Goal: Task Accomplishment & Management: Manage account settings

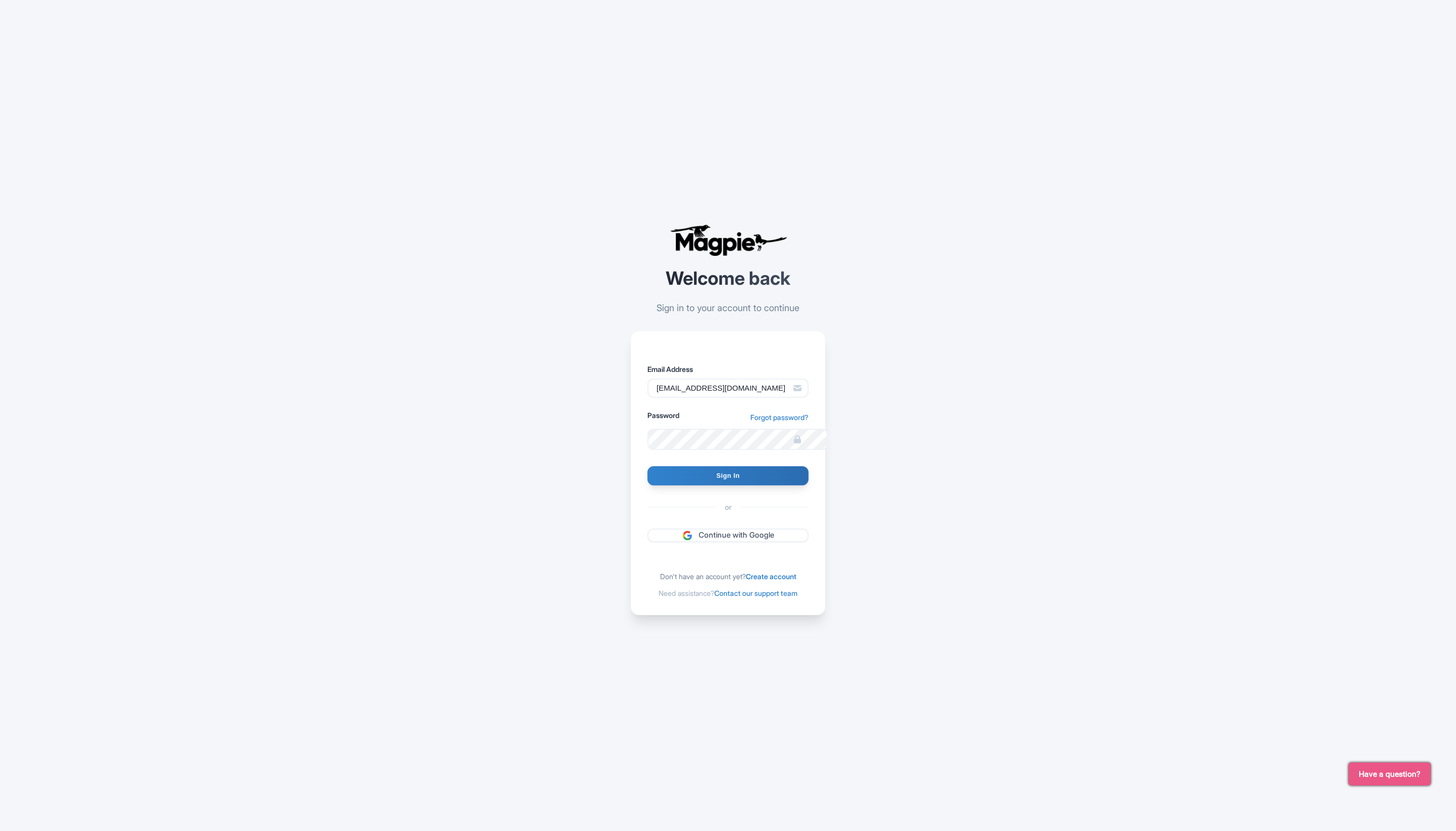
type input "[EMAIL_ADDRESS][DOMAIN_NAME]"
click at [783, 470] on input "Sign In" at bounding box center [728, 476] width 161 height 19
type input "Signing in..."
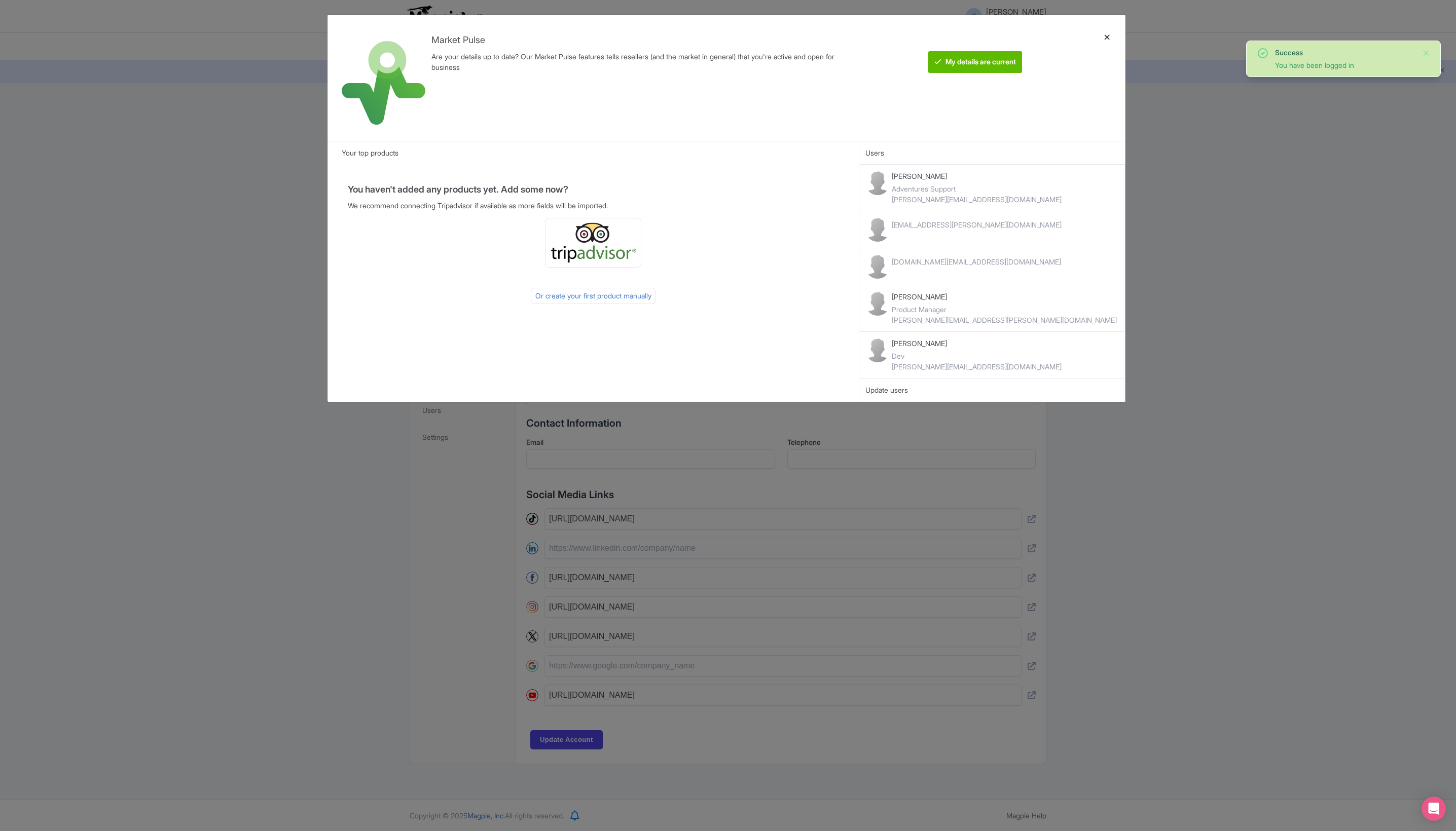
click at [1106, 39] on div at bounding box center [1107, 78] width 24 height 110
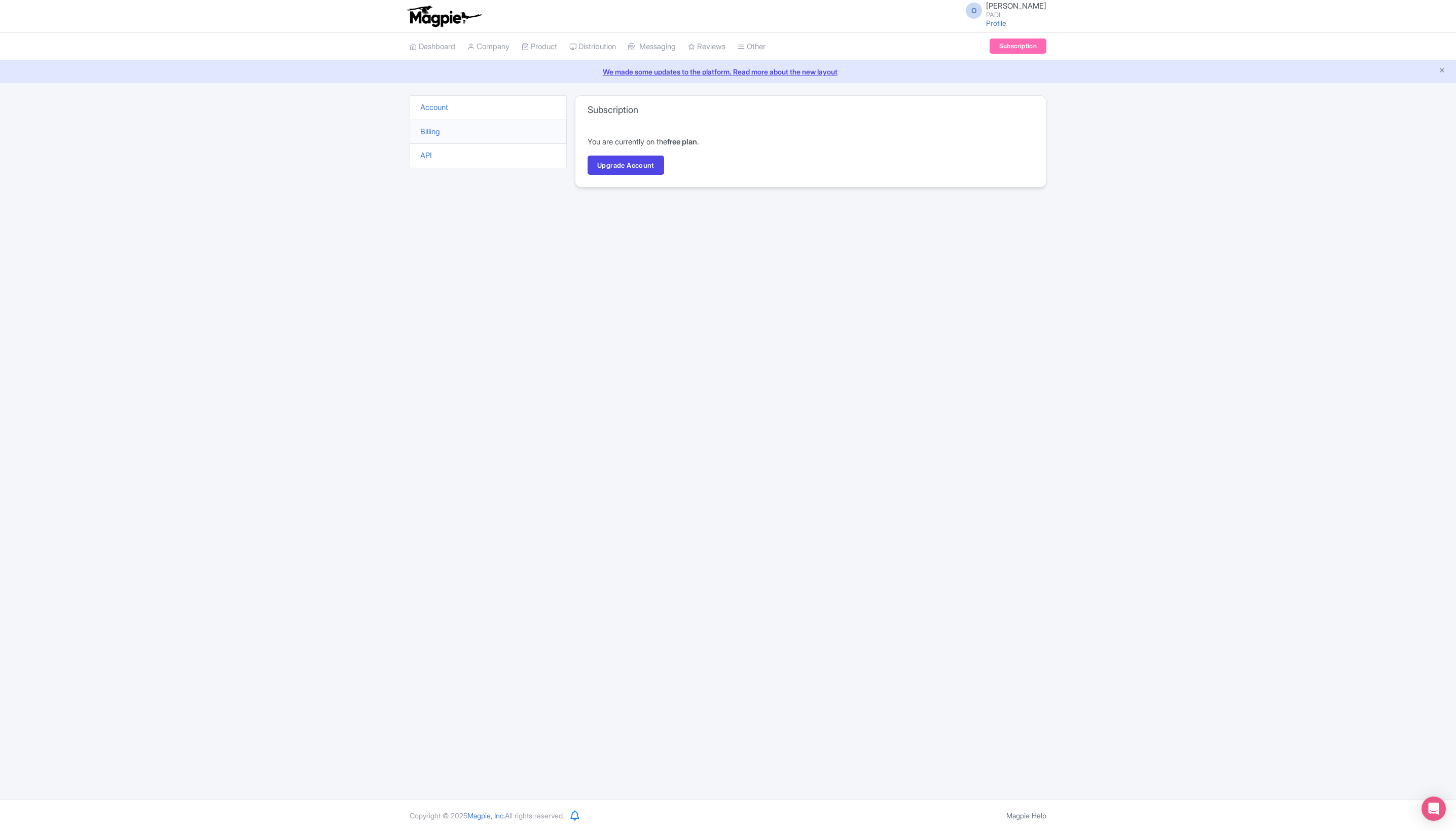
click at [508, 120] on li "Account" at bounding box center [488, 108] width 157 height 25
click at [448, 112] on link "Account" at bounding box center [434, 107] width 28 height 10
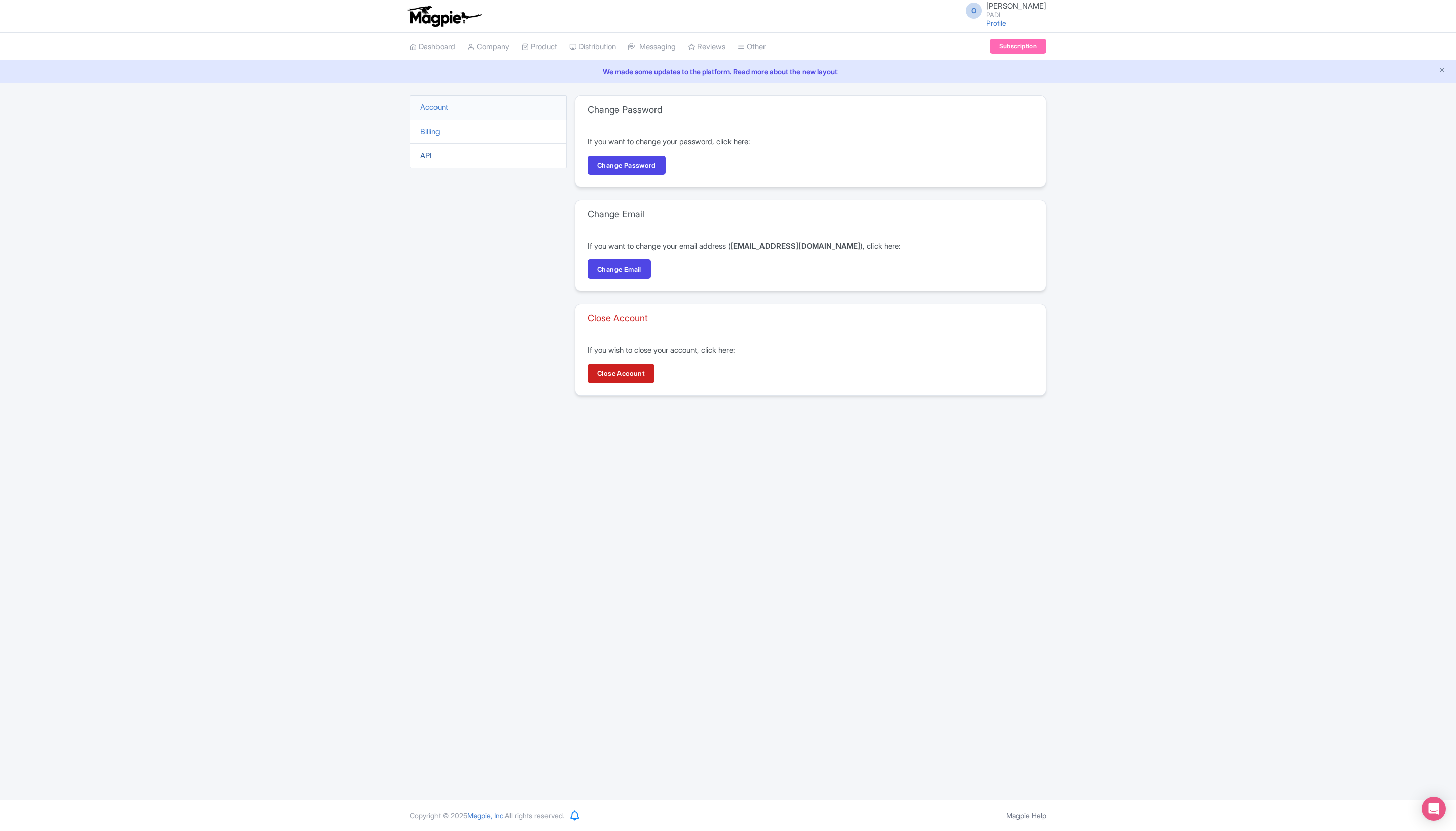
click at [432, 160] on link "API" at bounding box center [426, 155] width 12 height 10
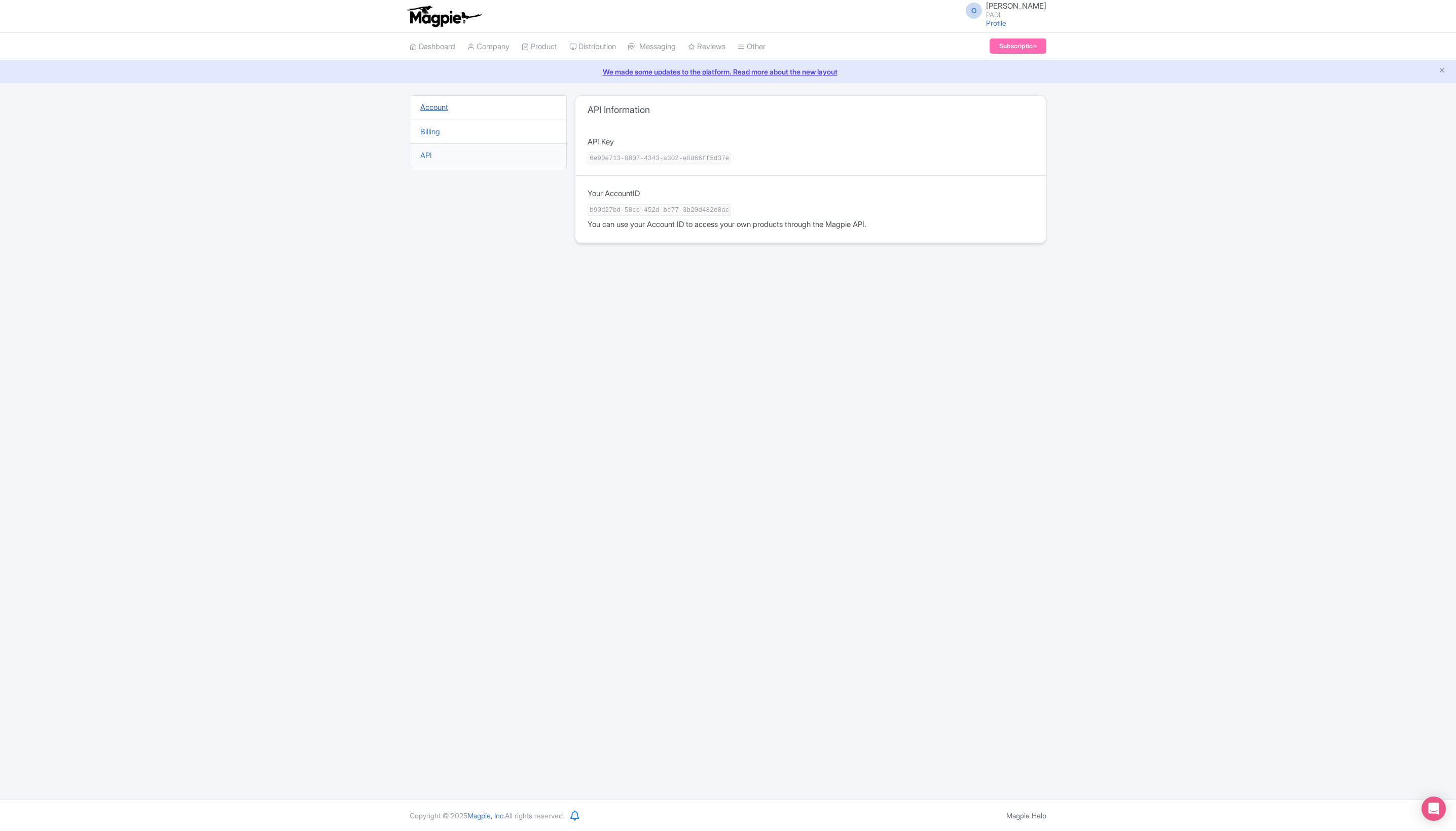
click at [443, 112] on link "Account" at bounding box center [434, 107] width 28 height 10
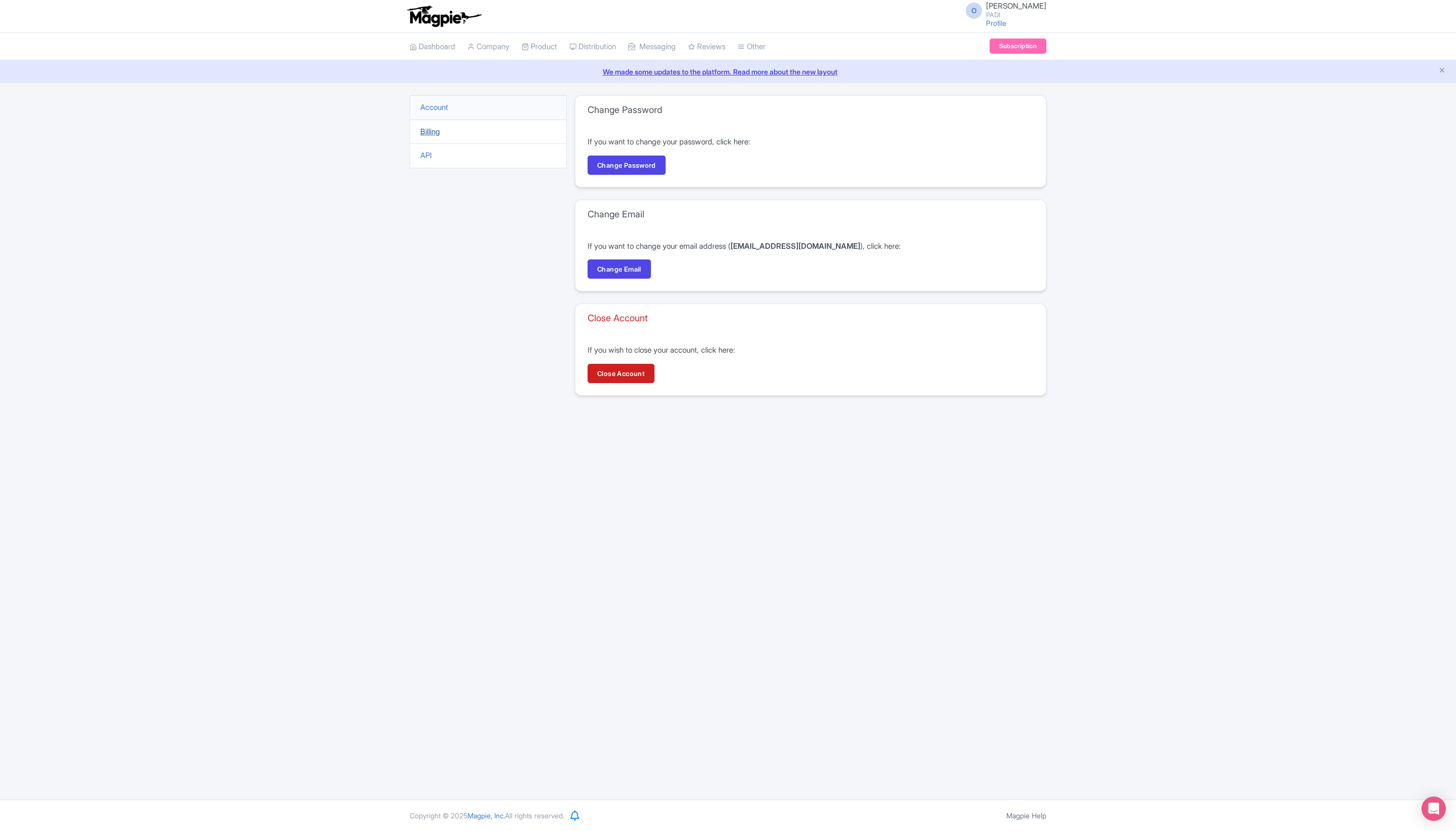
click at [440, 137] on link "Billing" at bounding box center [430, 131] width 20 height 10
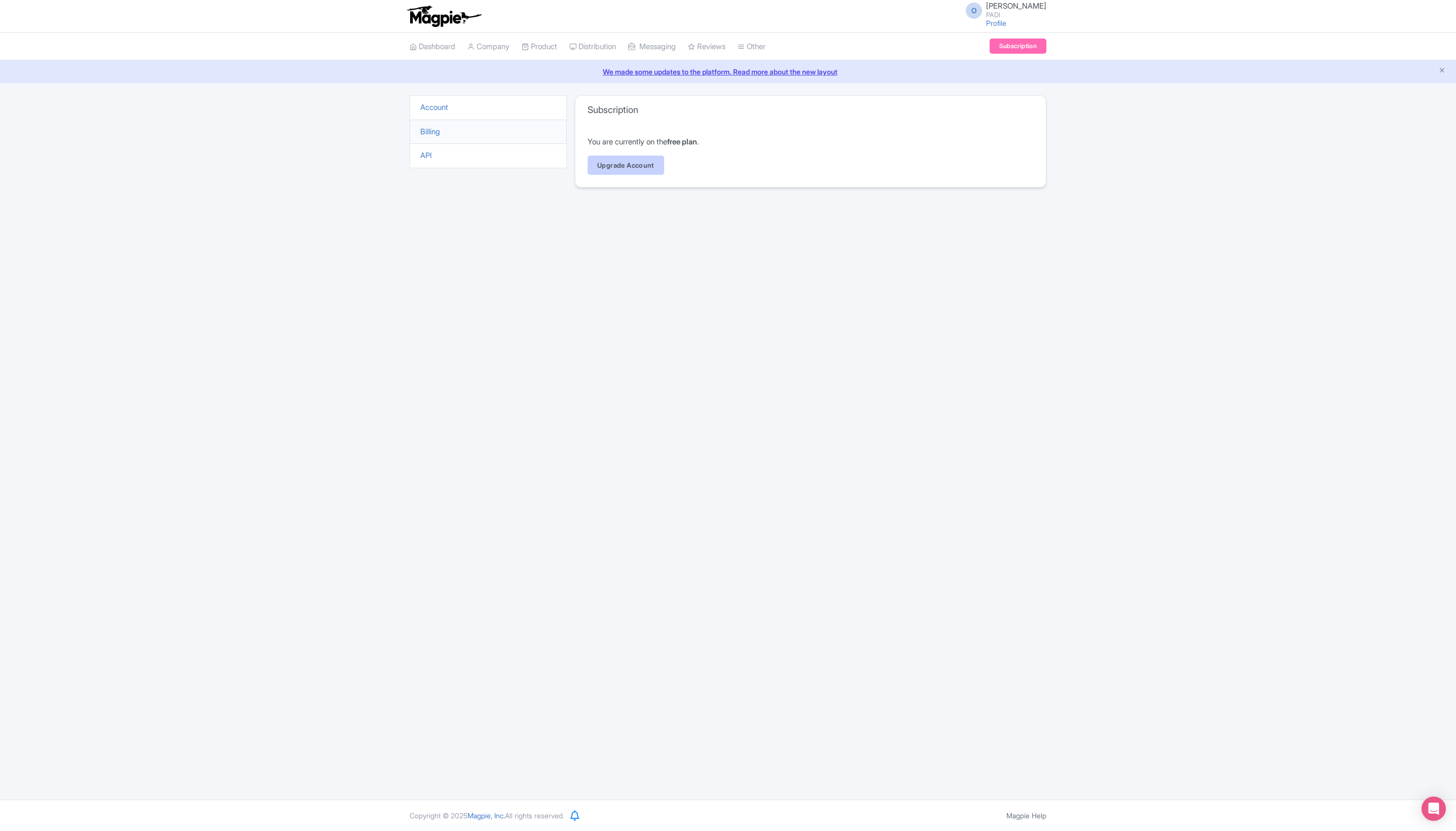
click at [642, 175] on link "Upgrade Account" at bounding box center [626, 165] width 77 height 19
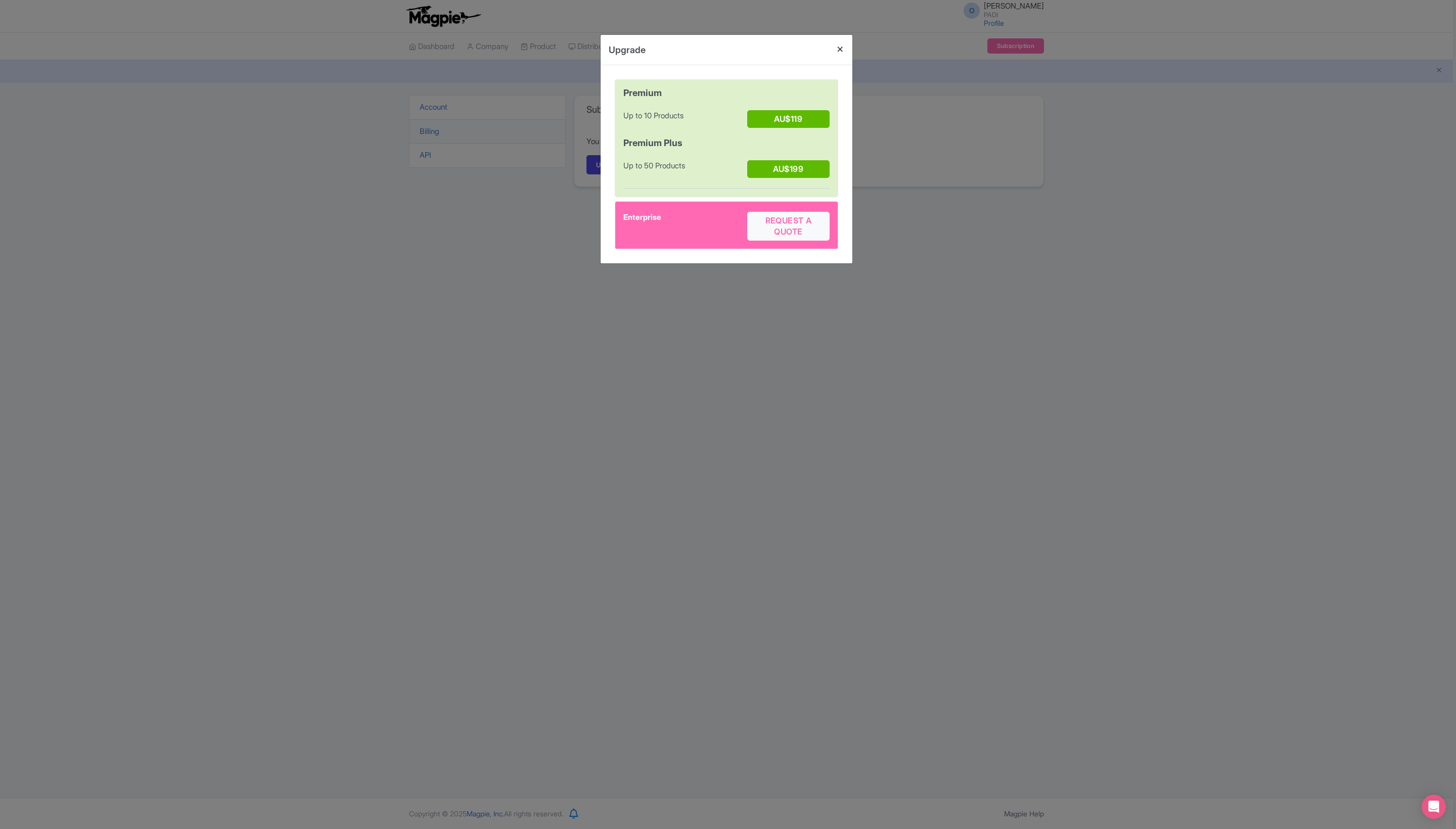
click at [837, 58] on button "Close" at bounding box center [840, 49] width 24 height 29
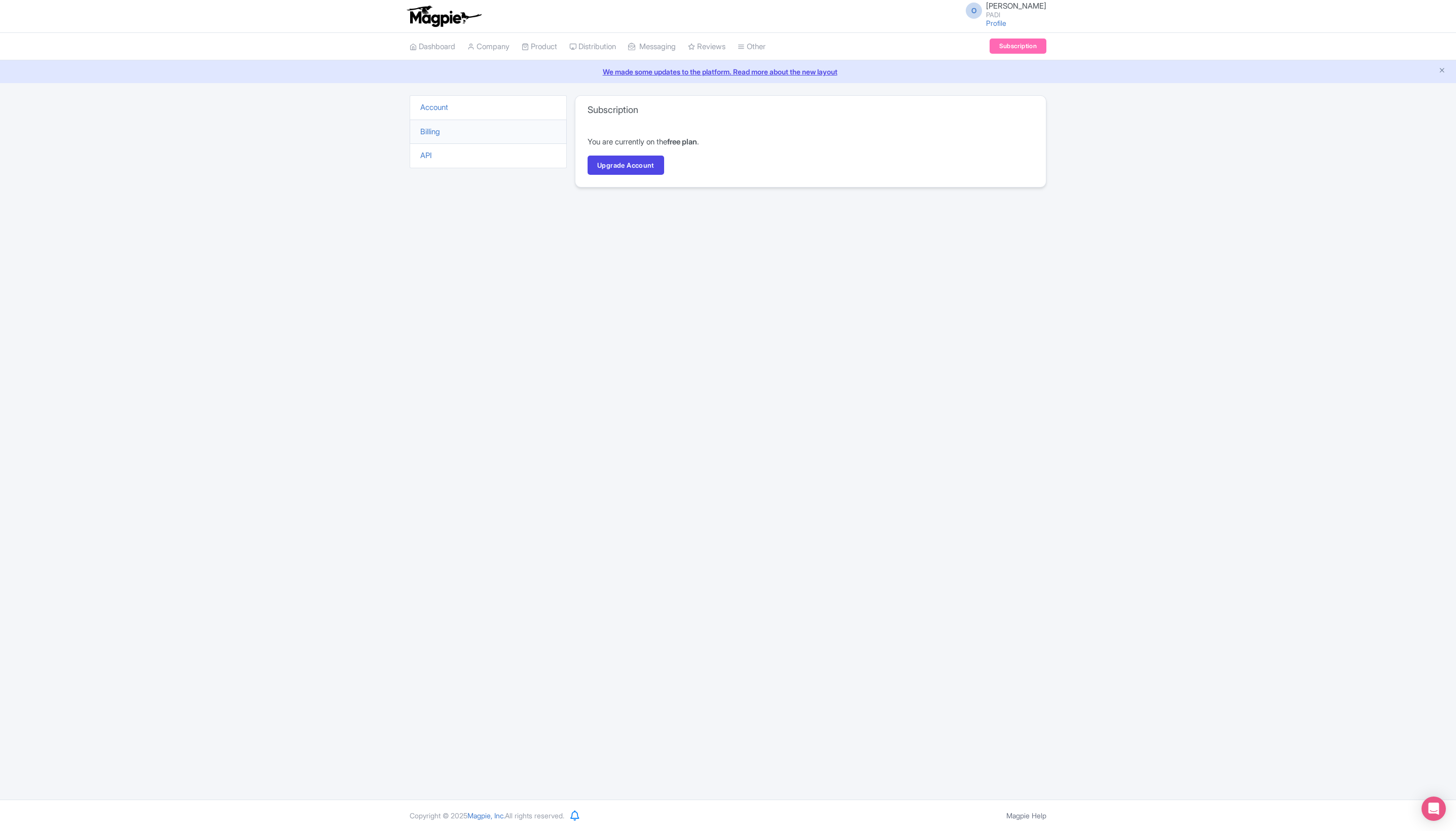
click at [1005, 54] on link "Subscription" at bounding box center [1018, 46] width 57 height 15
